Goal: Task Accomplishment & Management: Complete application form

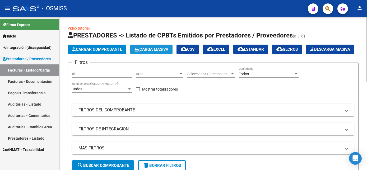
click at [161, 49] on span "Carga Masiva" at bounding box center [151, 49] width 34 height 5
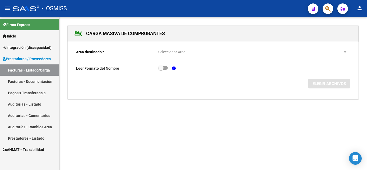
click at [170, 51] on span "Seleccionar Area" at bounding box center [250, 52] width 184 height 4
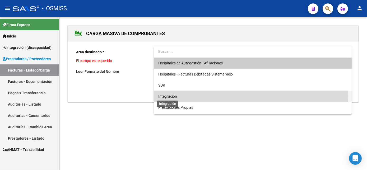
click at [169, 96] on span "Integración" at bounding box center [167, 96] width 19 height 4
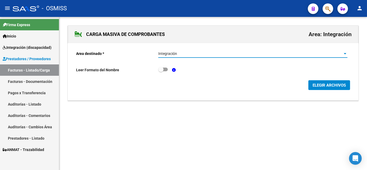
click at [330, 83] on span "ELEGIR ARCHIVOS" at bounding box center [328, 85] width 33 height 5
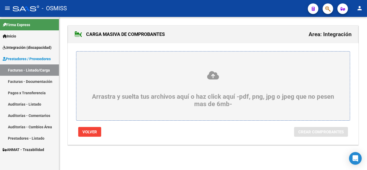
click at [214, 96] on div "Arrastra y suelta tus archivos aquí o haz click aquí -pdf, png, jpg o jpeg que …" at bounding box center [213, 88] width 248 height 37
click at [0, 0] on input "Arrastra y suelta tus archivos aquí o haz click aquí -pdf, png, jpg o jpeg que …" at bounding box center [0, 0] width 0 height 0
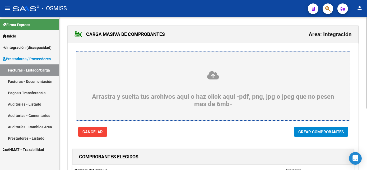
click at [246, 157] on div "COMPROBANTES ELEGIDOS" at bounding box center [212, 157] width 281 height 16
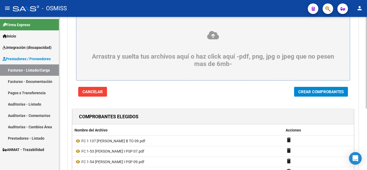
scroll to position [39, 0]
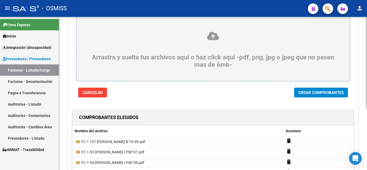
click at [366, 107] on html "menu - OSMISS person Firma Express Inicio Instructivos Contacto OS Integración …" at bounding box center [183, 85] width 367 height 170
click at [319, 95] on span "Crear Comprobantes" at bounding box center [320, 92] width 45 height 5
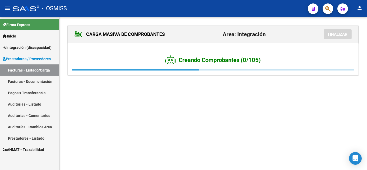
scroll to position [0, 0]
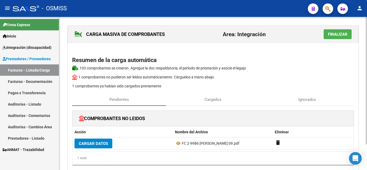
click at [252, 106] on div "COMPROBANTES NO LEIDOS Acción Nombre del Archivo Eliminar Cargar Datos FC 2-998…" at bounding box center [213, 142] width 282 height 72
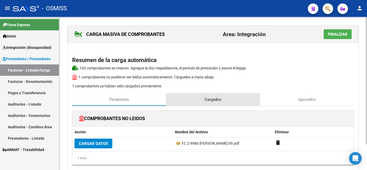
click at [228, 98] on div "Cargados" at bounding box center [213, 99] width 94 height 13
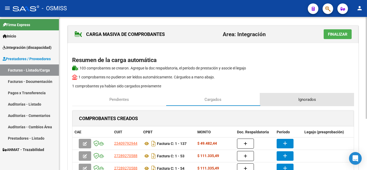
click at [303, 98] on span "Ignorados" at bounding box center [307, 100] width 18 height 6
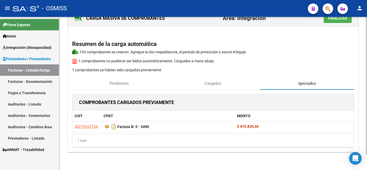
scroll to position [17, 0]
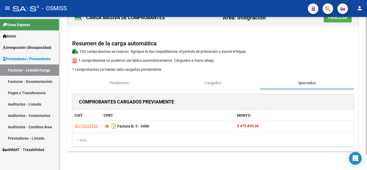
click at [366, 64] on html "menu - OSMISS person Firma Express Inicio Instructivos Contacto OS Integración …" at bounding box center [183, 85] width 367 height 170
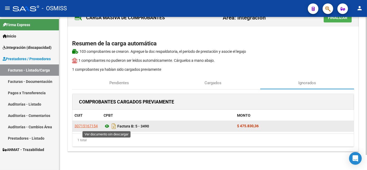
click at [106, 126] on icon at bounding box center [106, 126] width 7 height 6
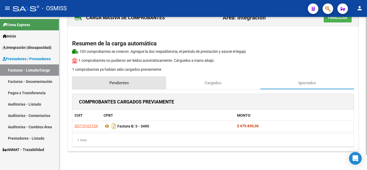
click at [119, 81] on span "Pendientes" at bounding box center [119, 83] width 20 height 6
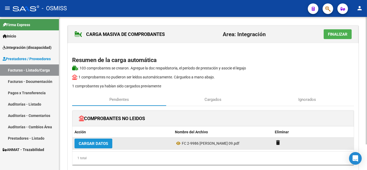
click at [97, 145] on span "Cargar Datos" at bounding box center [93, 143] width 29 height 5
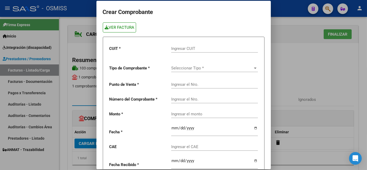
click at [120, 29] on link "VER FACTURA" at bounding box center [120, 27] width 34 height 10
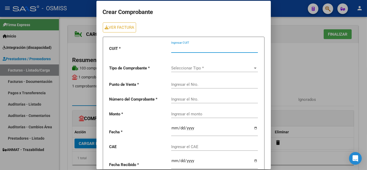
click at [173, 48] on input "Ingresar CUIT" at bounding box center [214, 48] width 87 height 5
paste input "30-60885892-6"
type input "30-60885892-6"
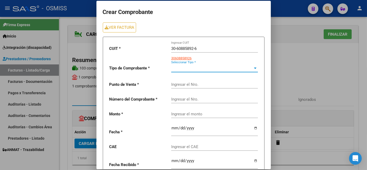
click at [182, 68] on span "Seleccionar Tipo *" at bounding box center [212, 68] width 82 height 5
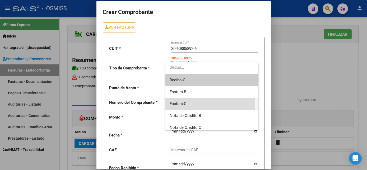
click at [195, 104] on span "Factura C" at bounding box center [212, 104] width 84 height 12
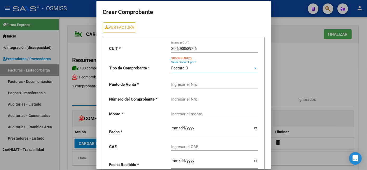
click at [198, 81] on div "Ingresar el Nro." at bounding box center [214, 82] width 87 height 11
click at [196, 84] on input "Ingresar el Nro." at bounding box center [214, 84] width 87 height 5
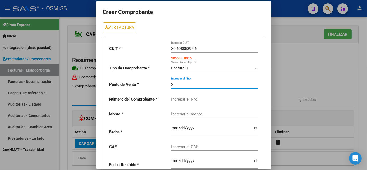
type input "2"
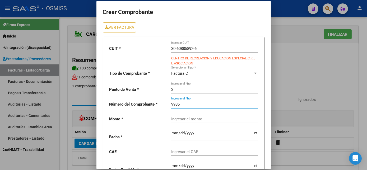
type input "9986"
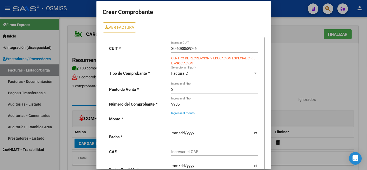
click at [194, 120] on input "Ingresar el monto" at bounding box center [214, 119] width 87 height 5
type input "475830.36"
click at [171, 134] on input "date" at bounding box center [214, 135] width 87 height 8
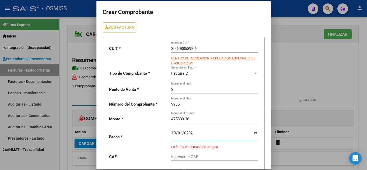
type input "[DATE]"
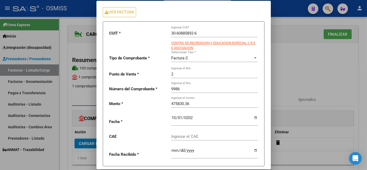
scroll to position [15, 0]
click at [186, 136] on input "Ingresar el CAE" at bounding box center [214, 136] width 87 height 5
paste input "75406170515037"
type input "75406170515037"
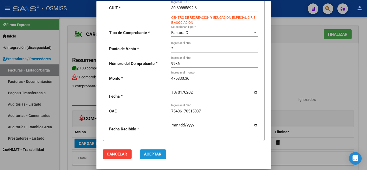
click at [158, 152] on span "Aceptar" at bounding box center [152, 154] width 17 height 5
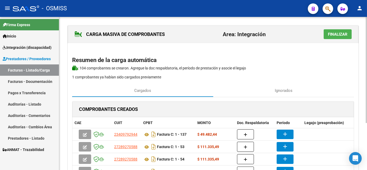
click at [250, 76] on p "1 comprobantes ya habían sido cargados previamente" at bounding box center [213, 77] width 282 height 6
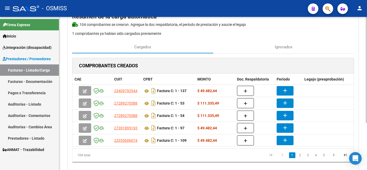
click at [366, 121] on html "menu - OSMISS person Firma Express Inicio Instructivos Contacto OS Integración …" at bounding box center [183, 85] width 367 height 170
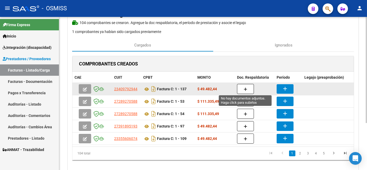
click at [244, 87] on span "button" at bounding box center [245, 89] width 4 height 5
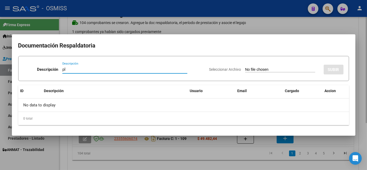
type input "pl"
click at [245, 67] on input "Seleccionar Archivo" at bounding box center [280, 69] width 70 height 5
type input "C:\fakepath\FC 1 137 [PERSON_NAME] B TO 09.pdf"
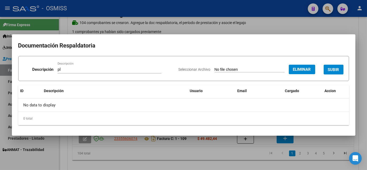
click at [335, 70] on span "SUBIR" at bounding box center [333, 69] width 11 height 5
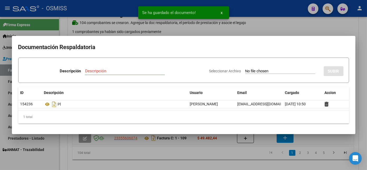
click at [241, 166] on div at bounding box center [183, 85] width 367 height 170
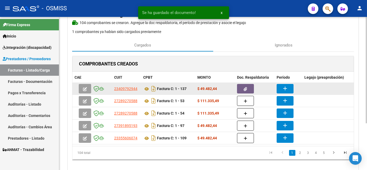
click at [284, 88] on mat-icon "add" at bounding box center [285, 88] width 6 height 6
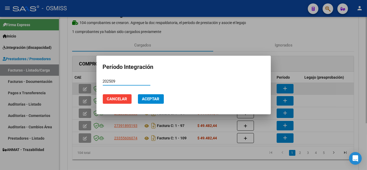
type input "202509"
click at [138, 94] on button "Aceptar" at bounding box center [151, 99] width 26 height 10
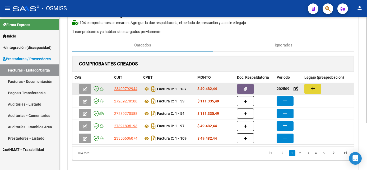
click at [311, 90] on mat-icon "add" at bounding box center [312, 88] width 6 height 6
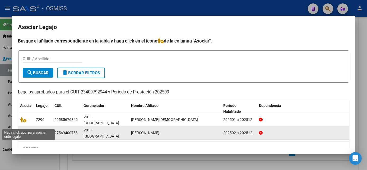
click at [21, 130] on icon at bounding box center [23, 133] width 6 height 6
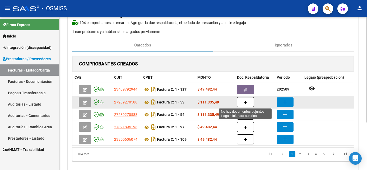
click at [245, 102] on icon "button" at bounding box center [245, 103] width 4 height 4
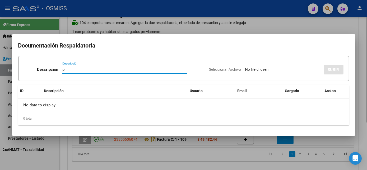
type input "pl"
click at [245, 67] on input "Seleccionar Archivo" at bounding box center [280, 69] width 70 height 5
type input "C:\fakepath\FC 1-53 [PERSON_NAME] I PSP 07.pdf"
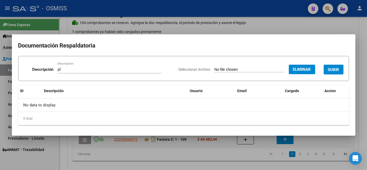
click at [334, 69] on span "SUBIR" at bounding box center [333, 69] width 11 height 5
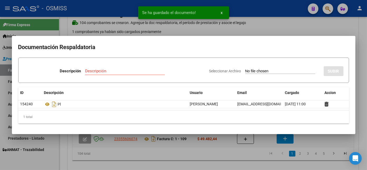
click at [238, 152] on div at bounding box center [183, 85] width 367 height 170
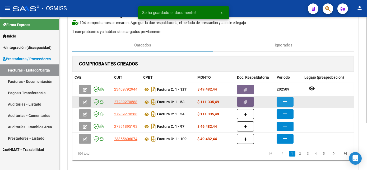
click at [282, 102] on mat-icon "add" at bounding box center [285, 101] width 6 height 6
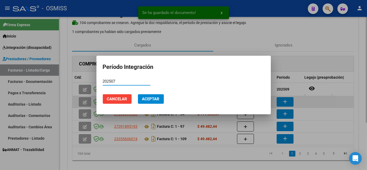
type input "202507"
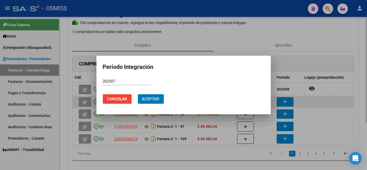
click at [138, 94] on button "Aceptar" at bounding box center [151, 99] width 26 height 10
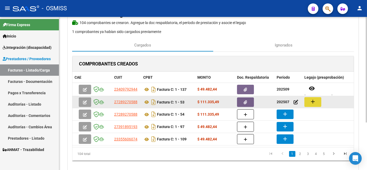
click at [315, 102] on mat-icon "add" at bounding box center [312, 101] width 6 height 6
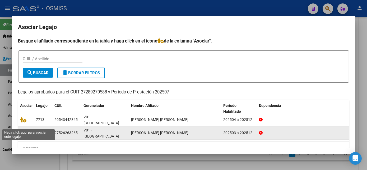
click at [23, 130] on icon at bounding box center [23, 133] width 6 height 6
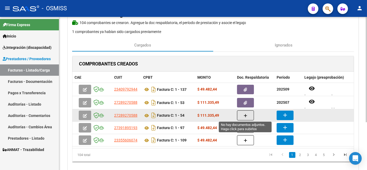
click at [242, 117] on button "button" at bounding box center [245, 115] width 17 height 10
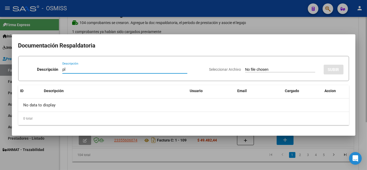
type input "pl"
click at [245, 67] on input "Seleccionar Archivo" at bounding box center [280, 69] width 70 height 5
type input "C:\fakepath\FC 1-54 [PERSON_NAME] I PSP 09.pdf"
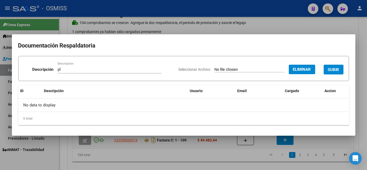
click at [333, 69] on span "SUBIR" at bounding box center [333, 69] width 11 height 5
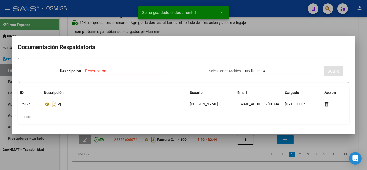
click at [242, 161] on div at bounding box center [183, 85] width 367 height 170
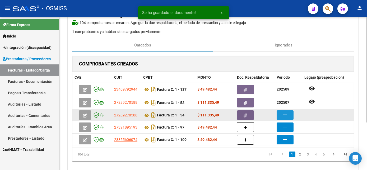
click at [287, 113] on mat-icon "add" at bounding box center [285, 115] width 6 height 6
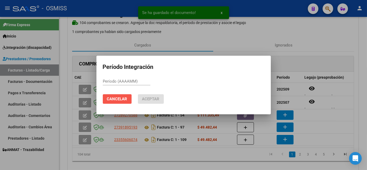
click at [114, 100] on span "Cancelar" at bounding box center [117, 99] width 20 height 5
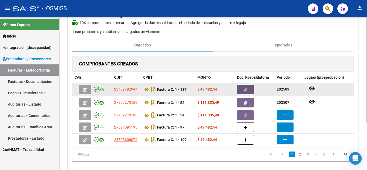
click at [240, 88] on button "button" at bounding box center [245, 90] width 17 height 10
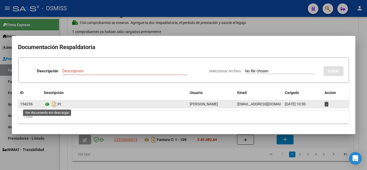
click at [48, 103] on icon at bounding box center [47, 104] width 7 height 6
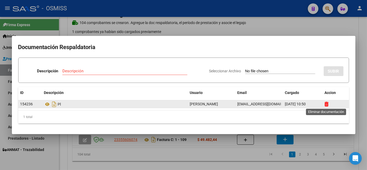
click at [325, 103] on icon at bounding box center [326, 104] width 4 height 5
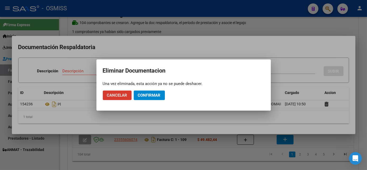
click at [161, 96] on button "Confirmar" at bounding box center [149, 96] width 31 height 10
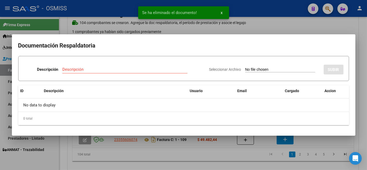
click at [226, 159] on div at bounding box center [183, 85] width 367 height 170
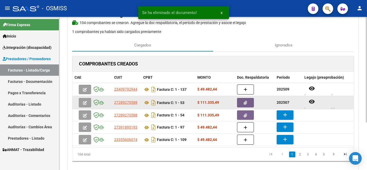
click at [246, 101] on icon "button" at bounding box center [245, 103] width 3 height 4
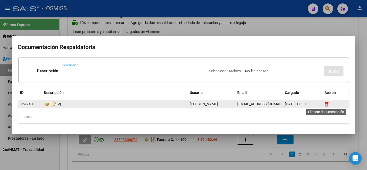
click at [325, 103] on icon at bounding box center [326, 104] width 4 height 5
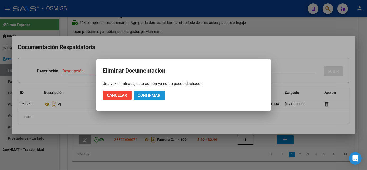
click at [148, 96] on span "Confirmar" at bounding box center [149, 95] width 23 height 5
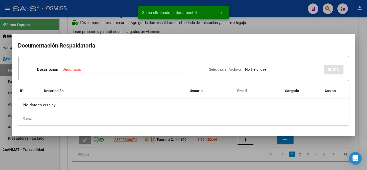
click at [190, 156] on div at bounding box center [183, 85] width 367 height 170
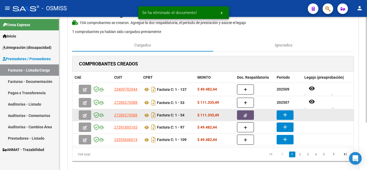
click at [246, 113] on span "button" at bounding box center [245, 115] width 3 height 5
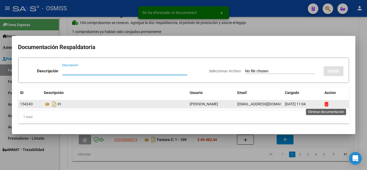
click at [328, 105] on icon at bounding box center [326, 104] width 4 height 5
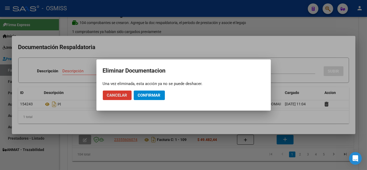
click at [153, 96] on span "Confirmar" at bounding box center [149, 95] width 23 height 5
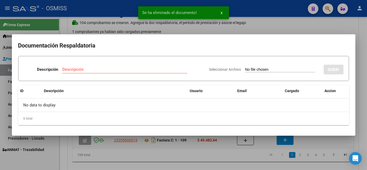
click at [204, 156] on div at bounding box center [183, 85] width 367 height 170
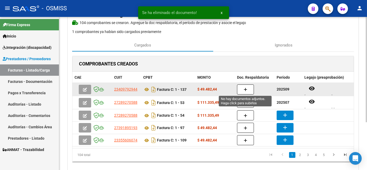
click at [248, 88] on button "button" at bounding box center [245, 89] width 17 height 10
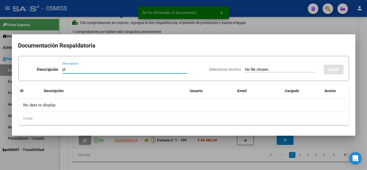
type input "pl"
click at [245, 67] on input "Seleccionar Archivo" at bounding box center [280, 69] width 70 height 5
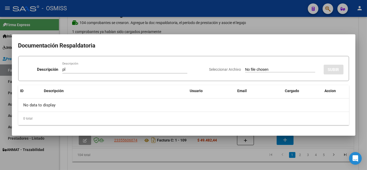
type input "C:\fakepath\PL 1 137 [PERSON_NAME] B TO 09.pdf"
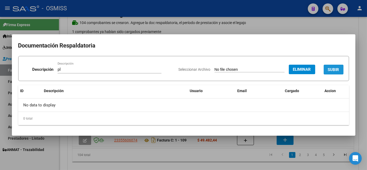
click at [336, 70] on span "SUBIR" at bounding box center [333, 69] width 11 height 5
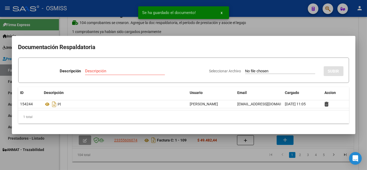
click at [235, 154] on div at bounding box center [183, 85] width 367 height 170
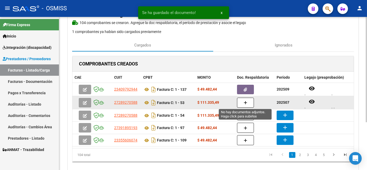
click at [242, 104] on button "button" at bounding box center [245, 103] width 17 height 10
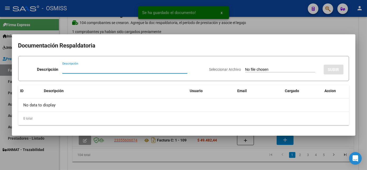
click at [222, 162] on div at bounding box center [183, 85] width 367 height 170
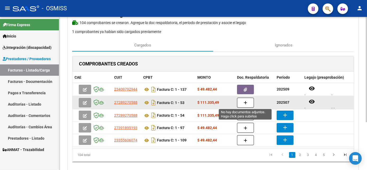
click at [241, 101] on button "button" at bounding box center [245, 103] width 17 height 10
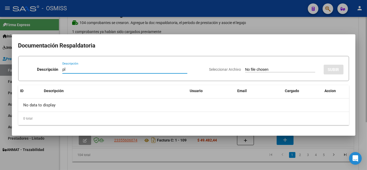
type input "pl"
click at [245, 67] on input "Seleccionar Archivo" at bounding box center [280, 69] width 70 height 5
type input "C:\fakepath\PL 1-53 [PERSON_NAME] I PSP 07.pdf"
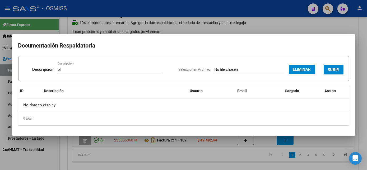
click at [333, 67] on span "SUBIR" at bounding box center [333, 69] width 11 height 5
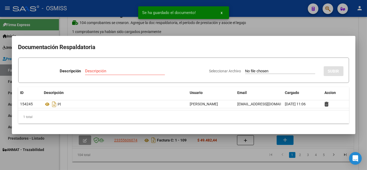
click at [243, 156] on div at bounding box center [183, 85] width 367 height 170
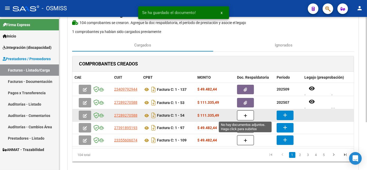
click at [251, 115] on button "button" at bounding box center [245, 115] width 17 height 10
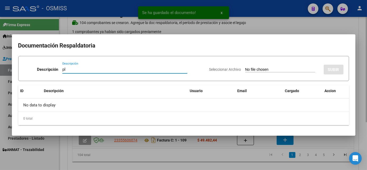
type input "pl"
click at [245, 67] on input "Seleccionar Archivo" at bounding box center [280, 69] width 70 height 5
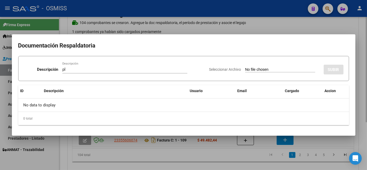
type input "C:\fakepath\PL 1-54 [PERSON_NAME] I PSP 09.pdf"
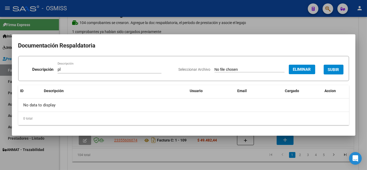
click at [336, 69] on span "SUBIR" at bounding box center [333, 69] width 11 height 5
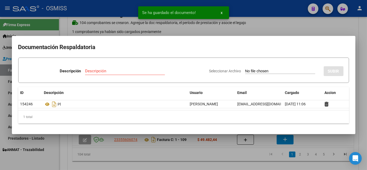
click at [237, 158] on div at bounding box center [183, 85] width 367 height 170
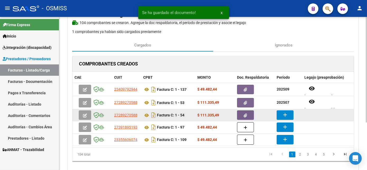
click at [285, 114] on mat-icon "add" at bounding box center [285, 115] width 6 height 6
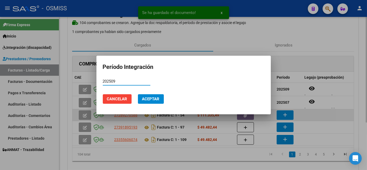
type input "202509"
click at [138, 94] on button "Aceptar" at bounding box center [151, 99] width 26 height 10
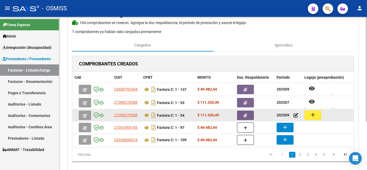
click at [314, 116] on mat-icon "add" at bounding box center [312, 115] width 6 height 6
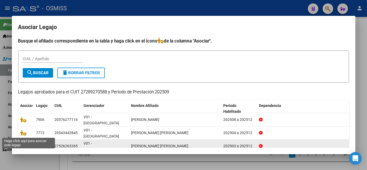
click at [25, 143] on icon at bounding box center [23, 146] width 6 height 6
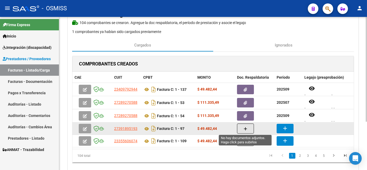
click at [243, 126] on span "button" at bounding box center [245, 128] width 4 height 5
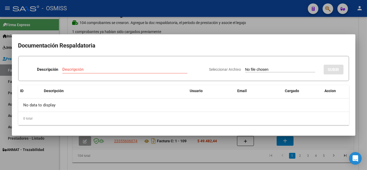
click at [337, 141] on div at bounding box center [183, 85] width 367 height 170
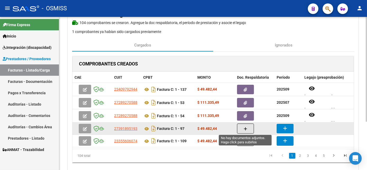
click at [245, 127] on icon "button" at bounding box center [245, 129] width 4 height 4
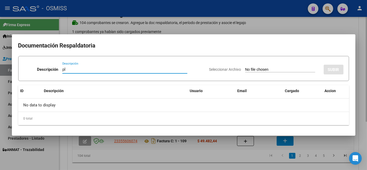
type input "pl"
click at [245, 67] on input "Seleccionar Archivo" at bounding box center [280, 69] width 70 height 5
click at [225, 157] on div at bounding box center [183, 85] width 367 height 170
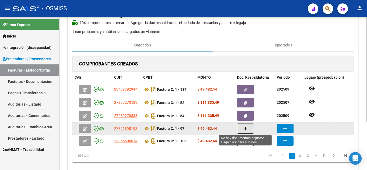
click at [246, 124] on button "button" at bounding box center [245, 129] width 17 height 10
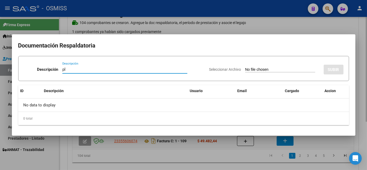
type input "pl"
click at [245, 67] on input "Seleccionar Archivo" at bounding box center [280, 69] width 70 height 5
type input "C:\fakepath\PL 1-97 [PERSON_NAME] J TO 08.pdf"
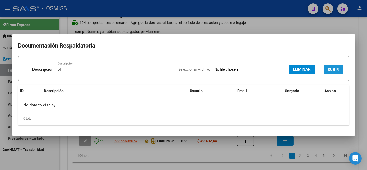
click at [333, 70] on span "SUBIR" at bounding box center [333, 69] width 11 height 5
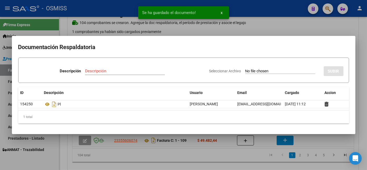
click at [236, 168] on div at bounding box center [183, 85] width 367 height 170
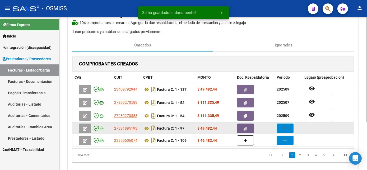
click at [284, 131] on button "add" at bounding box center [284, 129] width 17 height 10
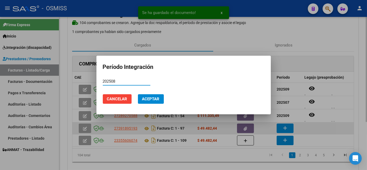
type input "202508"
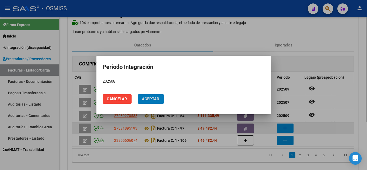
click at [138, 94] on button "Aceptar" at bounding box center [151, 99] width 26 height 10
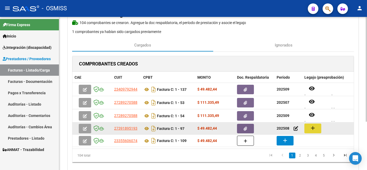
click at [315, 130] on mat-icon "add" at bounding box center [312, 128] width 6 height 6
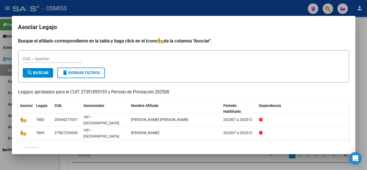
click at [167, 165] on div at bounding box center [183, 85] width 367 height 170
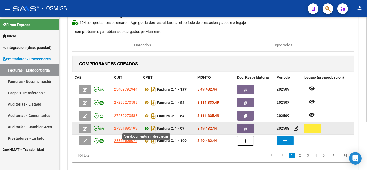
click at [147, 126] on icon at bounding box center [146, 128] width 7 height 6
click at [316, 128] on button "add" at bounding box center [312, 129] width 17 height 10
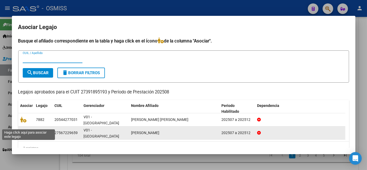
click at [25, 130] on icon at bounding box center [23, 133] width 6 height 6
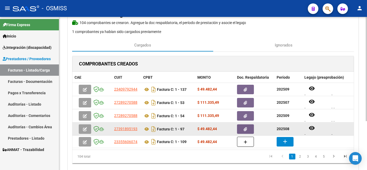
click at [250, 125] on button "button" at bounding box center [245, 129] width 17 height 10
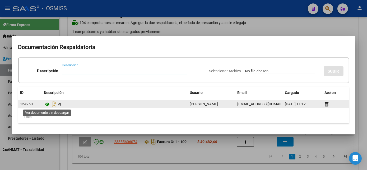
click at [49, 104] on icon at bounding box center [47, 104] width 7 height 6
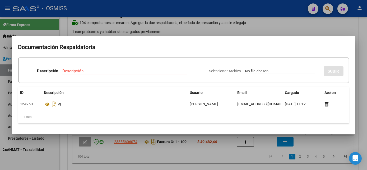
click at [213, 162] on div at bounding box center [183, 85] width 367 height 170
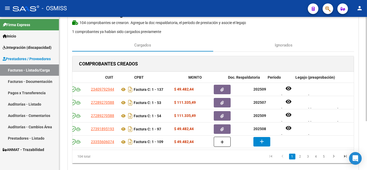
scroll to position [0, 0]
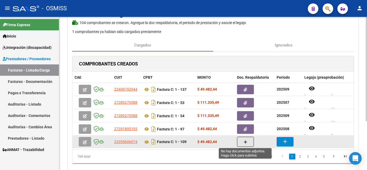
click at [246, 143] on icon "button" at bounding box center [245, 142] width 4 height 4
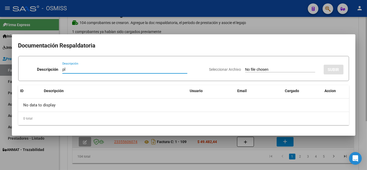
type input "pl"
click at [245, 67] on input "Seleccionar Archivo" at bounding box center [280, 69] width 70 height 5
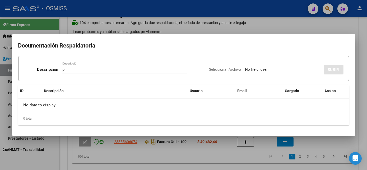
click at [245, 160] on div at bounding box center [183, 85] width 367 height 170
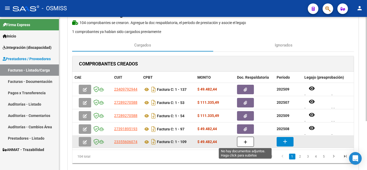
click at [246, 142] on icon "button" at bounding box center [245, 142] width 4 height 4
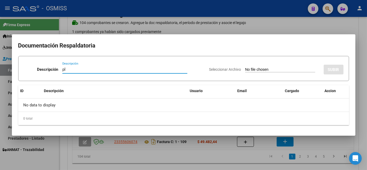
type input "pl"
click at [245, 67] on input "Seleccionar Archivo" at bounding box center [280, 69] width 70 height 5
type input "C:\fakepath\PL 1-109 [PERSON_NAME] Z PSP 09.pdf"
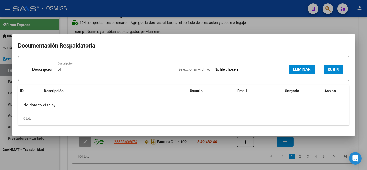
click at [337, 66] on button "SUBIR" at bounding box center [333, 70] width 20 height 10
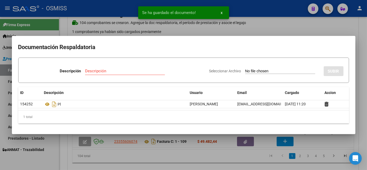
click at [247, 157] on div at bounding box center [183, 85] width 367 height 170
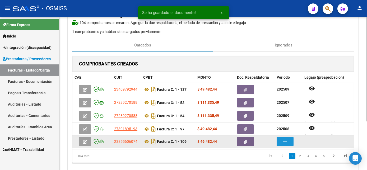
click at [280, 139] on button "add" at bounding box center [284, 142] width 17 height 10
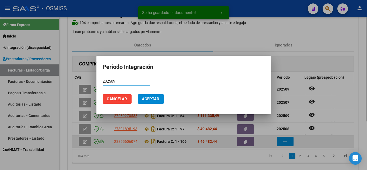
type input "202509"
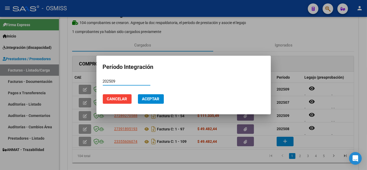
click at [148, 98] on span "Aceptar" at bounding box center [150, 99] width 17 height 5
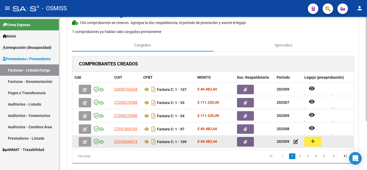
click at [313, 140] on mat-icon "add" at bounding box center [312, 141] width 6 height 6
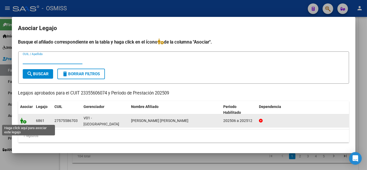
click at [22, 121] on icon at bounding box center [23, 121] width 6 height 6
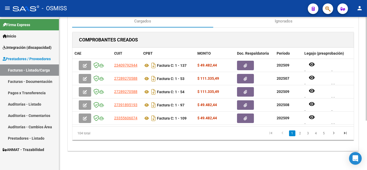
scroll to position [73, 0]
click at [365, 101] on div at bounding box center [365, 118] width 1 height 104
click at [299, 133] on link "2" at bounding box center [300, 133] width 6 height 6
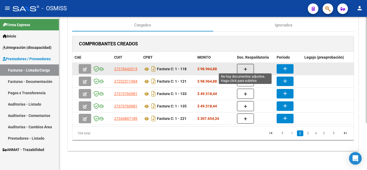
click at [243, 65] on button "button" at bounding box center [245, 69] width 17 height 10
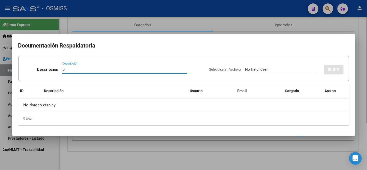
type input "pl"
click at [245, 67] on input "Seleccionar Archivo" at bounding box center [280, 69] width 70 height 5
type input "C:\fakepath\PL 1-118 [PERSON_NAME] V PSP 09.pdf"
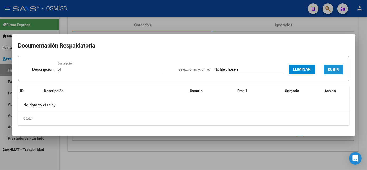
click at [334, 71] on span "SUBIR" at bounding box center [333, 69] width 11 height 5
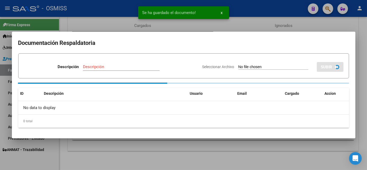
scroll to position [67, 0]
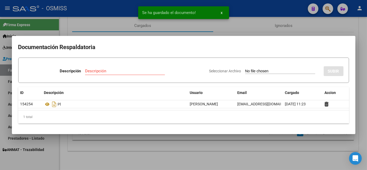
click at [216, 150] on div at bounding box center [183, 85] width 367 height 170
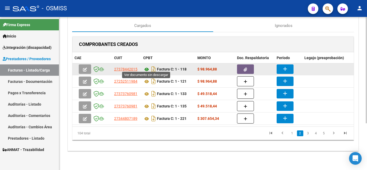
click at [146, 66] on icon at bounding box center [146, 69] width 7 height 6
click at [282, 66] on mat-icon "add" at bounding box center [285, 69] width 6 height 6
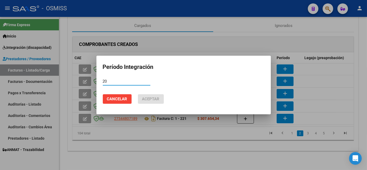
type input "20"
click at [205, 145] on div at bounding box center [183, 85] width 367 height 170
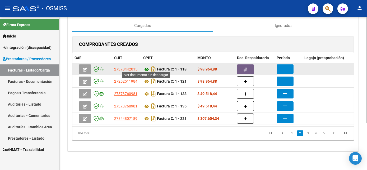
click at [146, 66] on icon at bounding box center [146, 69] width 7 height 6
click at [282, 66] on mat-icon "add" at bounding box center [285, 69] width 6 height 6
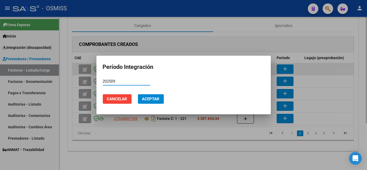
type input "202509"
click at [138, 94] on button "Aceptar" at bounding box center [151, 99] width 26 height 10
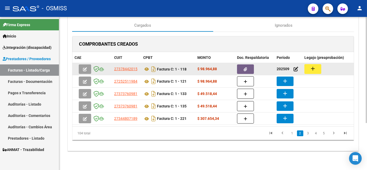
click at [312, 68] on mat-icon "add" at bounding box center [312, 68] width 6 height 6
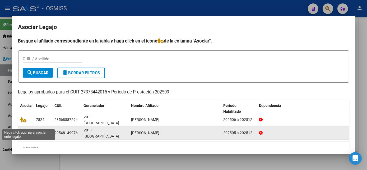
click at [22, 130] on icon at bounding box center [23, 133] width 6 height 6
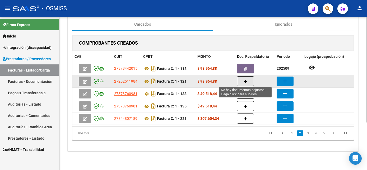
click at [246, 80] on icon "button" at bounding box center [245, 82] width 4 height 4
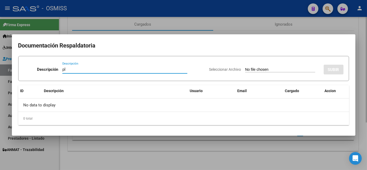
type input "pl"
click at [245, 67] on input "Seleccionar Archivo" at bounding box center [280, 69] width 70 height 5
type input "C:\fakepath\PL 1-121 [PERSON_NAME] A - PSP 09.pdf"
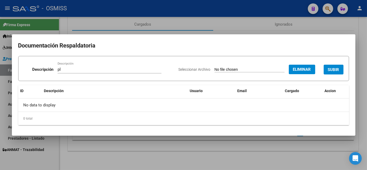
click at [336, 67] on span "SUBIR" at bounding box center [333, 69] width 11 height 5
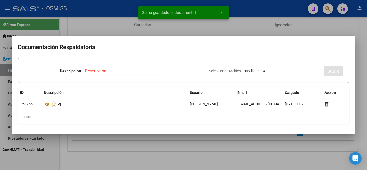
click at [174, 161] on div at bounding box center [183, 85] width 367 height 170
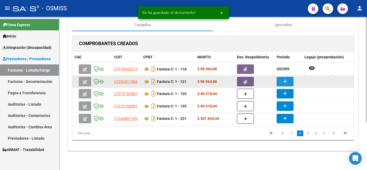
click at [282, 79] on mat-icon "add" at bounding box center [285, 81] width 6 height 6
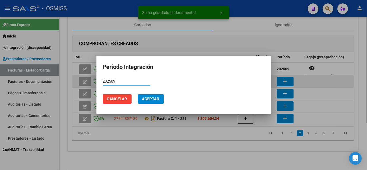
type input "202509"
click at [138, 94] on button "Aceptar" at bounding box center [151, 99] width 26 height 10
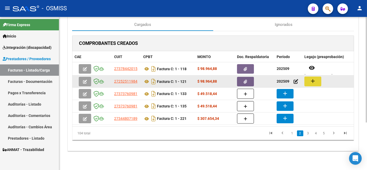
click at [314, 79] on mat-icon "add" at bounding box center [312, 81] width 6 height 6
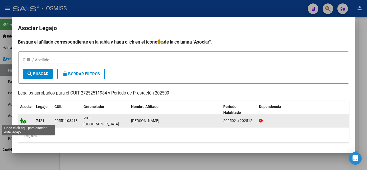
click at [22, 120] on icon at bounding box center [23, 121] width 6 height 6
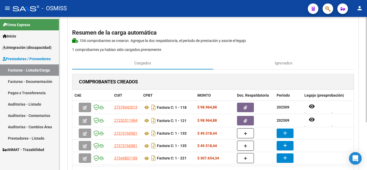
scroll to position [70, 0]
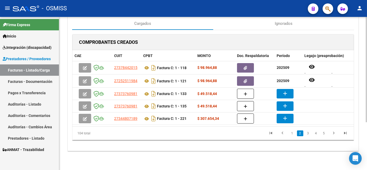
click at [362, 101] on div "CARGA MASIVA DE COMPROBANTES Area: Integración Finalizar Resumen de la carga au…" at bounding box center [213, 60] width 309 height 220
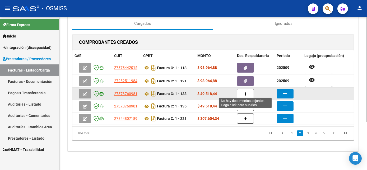
click at [241, 91] on button "button" at bounding box center [245, 94] width 17 height 10
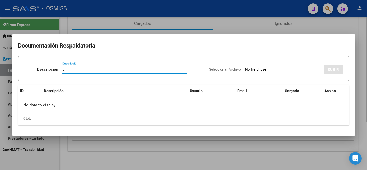
type input "pl"
click at [245, 67] on input "Seleccionar Archivo" at bounding box center [280, 69] width 70 height 5
type input "C:\fakepath\PL 1-133 [PERSON_NAME] V PSICOP 08.jpeg"
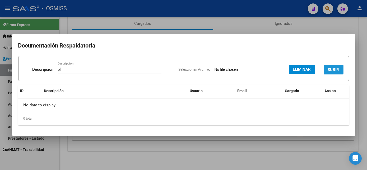
click at [337, 68] on span "SUBIR" at bounding box center [333, 69] width 11 height 5
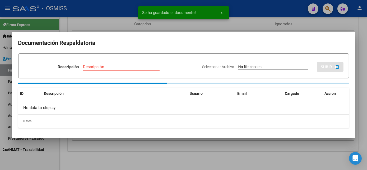
scroll to position [69, 0]
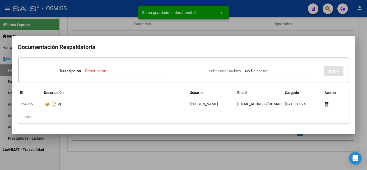
click at [219, 142] on div at bounding box center [183, 85] width 367 height 170
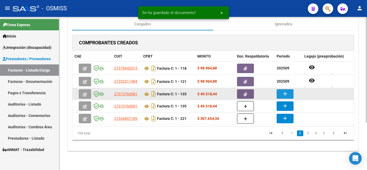
click at [286, 91] on mat-icon "add" at bounding box center [285, 94] width 6 height 6
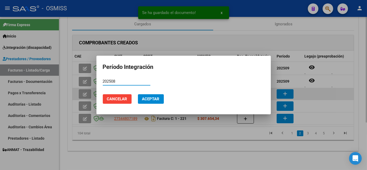
type input "202508"
click at [138, 94] on button "Aceptar" at bounding box center [151, 99] width 26 height 10
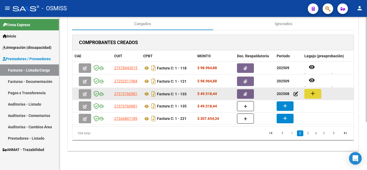
click at [316, 92] on button "add" at bounding box center [312, 94] width 17 height 10
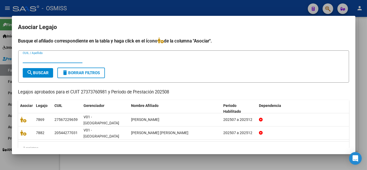
click at [164, 161] on div at bounding box center [183, 85] width 367 height 170
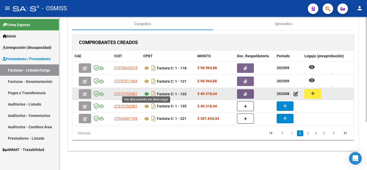
click at [146, 92] on icon at bounding box center [146, 94] width 7 height 6
click at [311, 89] on button "add" at bounding box center [312, 94] width 17 height 10
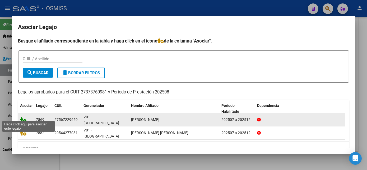
click at [24, 117] on icon at bounding box center [23, 120] width 6 height 6
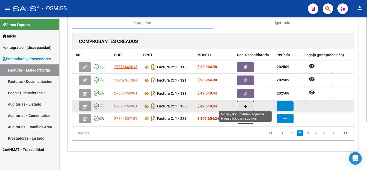
click at [244, 105] on icon "button" at bounding box center [245, 107] width 4 height 4
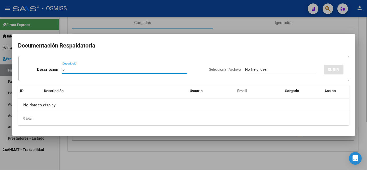
type input "pl"
click at [245, 67] on input "Seleccionar Archivo" at bounding box center [280, 69] width 70 height 5
type input "C:\fakepath\PL 1-135 [PERSON_NAME] V PSICOP 09.jpeg"
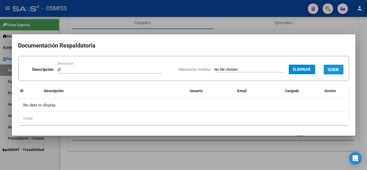
click at [333, 70] on span "SUBIR" at bounding box center [333, 69] width 11 height 5
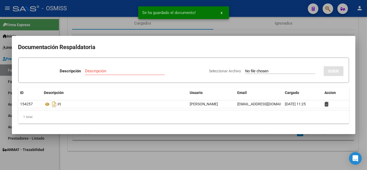
click at [176, 153] on div at bounding box center [183, 85] width 367 height 170
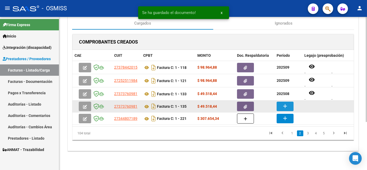
click at [285, 103] on mat-icon "add" at bounding box center [285, 106] width 6 height 6
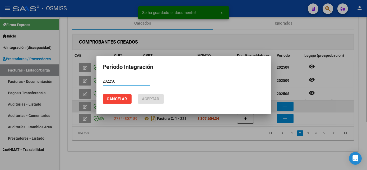
type input "202250"
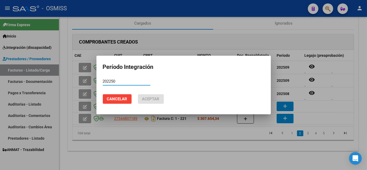
drag, startPoint x: 128, startPoint y: 80, endPoint x: 26, endPoint y: 92, distance: 102.3
click at [26, 92] on div "Período Integración 202250 Período (AAAAMM) Cancelar Aceptar" at bounding box center [183, 85] width 367 height 170
click at [123, 99] on span "Cancelar" at bounding box center [117, 99] width 20 height 5
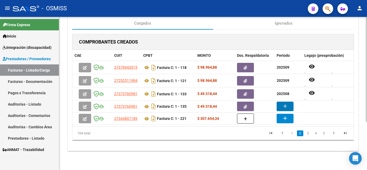
click at [182, 144] on div "COMPROBANTES CREADOS CAE CUIT CPBT MONTO Doc. Respaldatoria [PERSON_NAME] (prea…" at bounding box center [213, 90] width 282 height 113
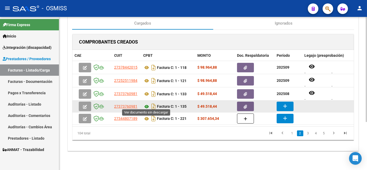
click at [145, 104] on icon at bounding box center [146, 106] width 7 height 6
click at [285, 103] on mat-icon "add" at bounding box center [285, 106] width 6 height 6
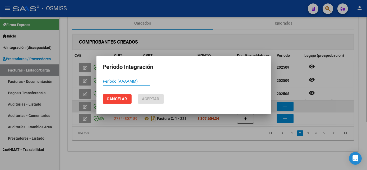
type input "3"
type input "202509"
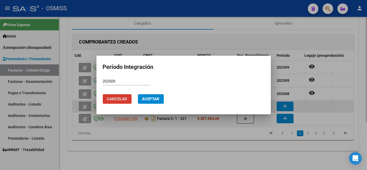
click at [138, 94] on button "Aceptar" at bounding box center [151, 99] width 26 height 10
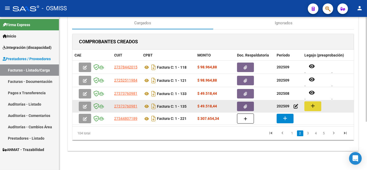
click at [313, 103] on mat-icon "add" at bounding box center [312, 106] width 6 height 6
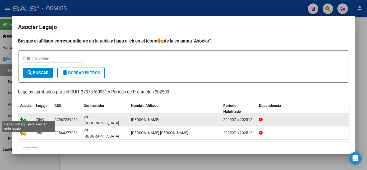
click at [24, 117] on icon at bounding box center [23, 120] width 6 height 6
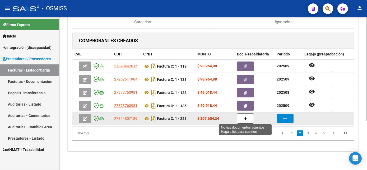
click at [244, 120] on button "button" at bounding box center [245, 119] width 17 height 10
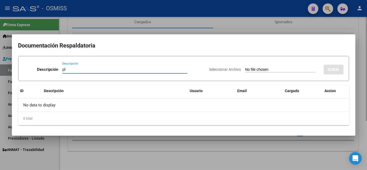
type input "pl"
click at [245, 67] on input "Seleccionar Archivo" at bounding box center [280, 69] width 70 height 5
type input "C:\fakepath\PL 1-221 [PERSON_NAME] B MAESTRO DE APOYO 09.pdf"
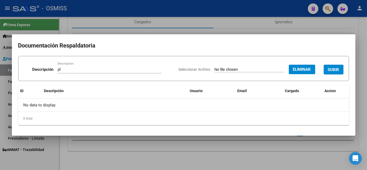
click at [332, 68] on span "SUBIR" at bounding box center [333, 69] width 11 height 5
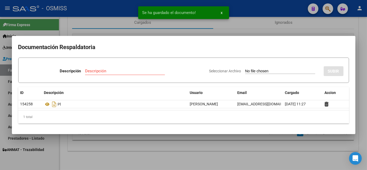
click at [214, 159] on div at bounding box center [183, 85] width 367 height 170
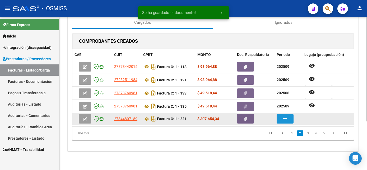
click at [285, 118] on mat-icon "add" at bounding box center [285, 118] width 6 height 6
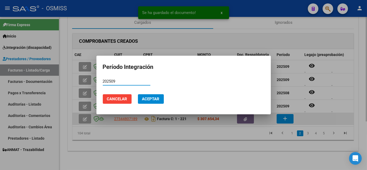
type input "202509"
click at [138, 94] on button "Aceptar" at bounding box center [151, 99] width 26 height 10
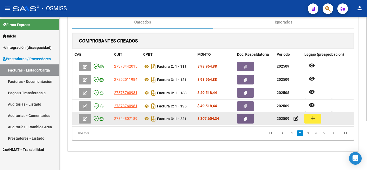
click at [315, 118] on mat-icon "add" at bounding box center [312, 118] width 6 height 6
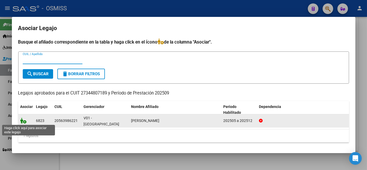
click at [25, 120] on icon at bounding box center [23, 121] width 6 height 6
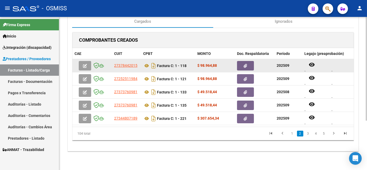
click at [247, 63] on button "button" at bounding box center [245, 66] width 17 height 10
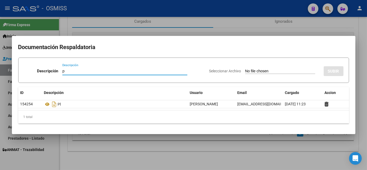
type input "p"
click at [208, 161] on div at bounding box center [183, 85] width 367 height 170
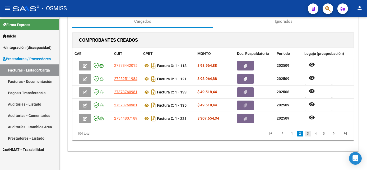
click at [307, 136] on link "3" at bounding box center [308, 134] width 6 height 6
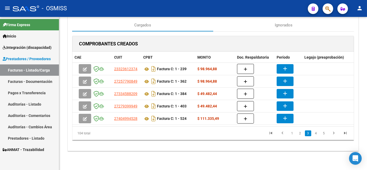
scroll to position [68, 0]
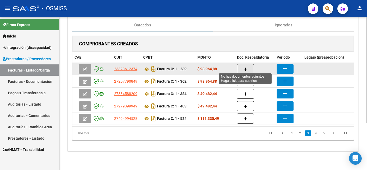
click at [243, 67] on span "button" at bounding box center [245, 69] width 4 height 5
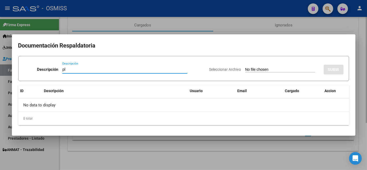
type input "pl"
click at [245, 67] on input "Seleccionar Archivo" at bounding box center [280, 69] width 70 height 5
type input "C:\fakepath\PL 1-239 [PERSON_NAME] Z - PSICO 08.pdf"
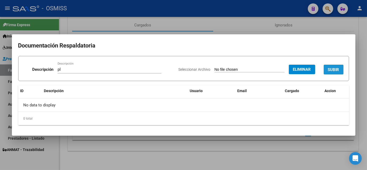
click at [334, 70] on span "SUBIR" at bounding box center [333, 69] width 11 height 5
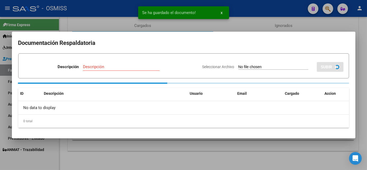
scroll to position [67, 0]
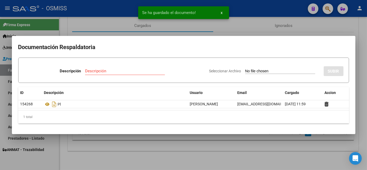
click at [215, 154] on div at bounding box center [183, 85] width 367 height 170
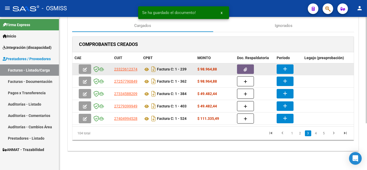
click at [278, 66] on button "add" at bounding box center [284, 69] width 17 height 10
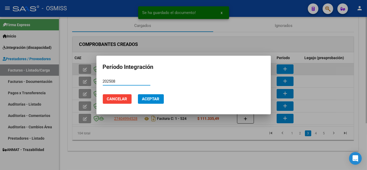
type input "202508"
click at [138, 94] on button "Aceptar" at bounding box center [151, 99] width 26 height 10
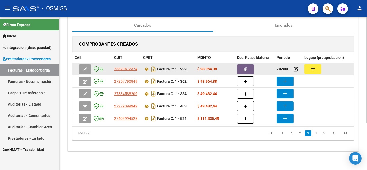
click at [313, 68] on mat-icon "add" at bounding box center [312, 68] width 6 height 6
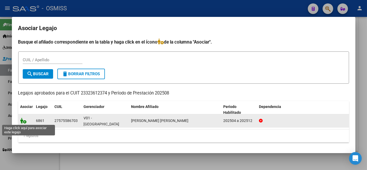
click at [22, 119] on icon at bounding box center [23, 121] width 6 height 6
